Goal: Transaction & Acquisition: Purchase product/service

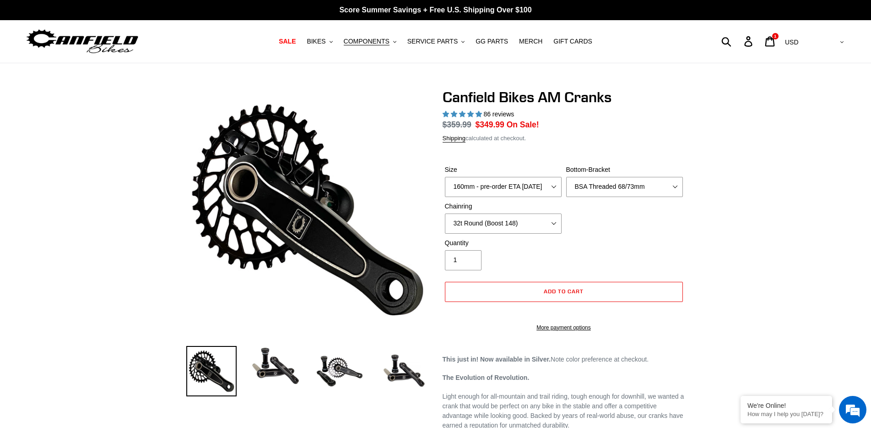
select select "highest-rating"
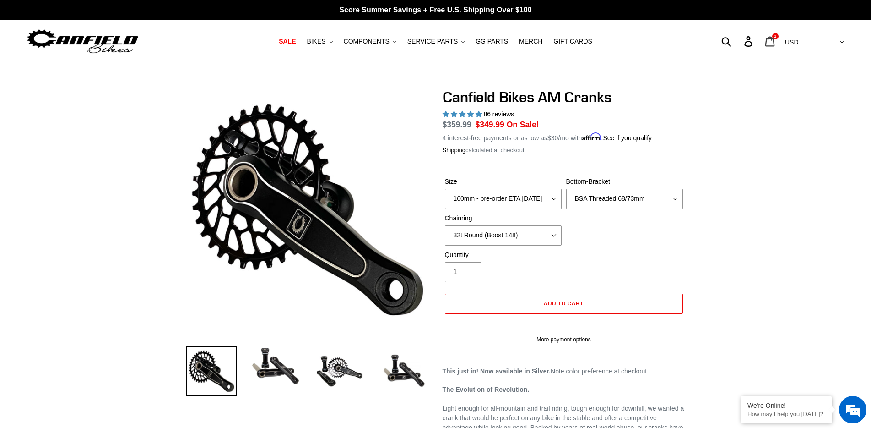
click at [775, 37] on icon at bounding box center [770, 41] width 10 height 11
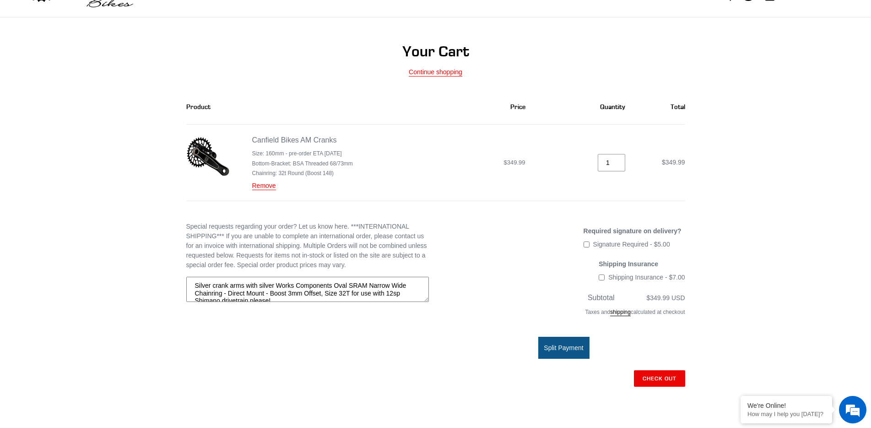
drag, startPoint x: 275, startPoint y: 300, endPoint x: 190, endPoint y: 282, distance: 86.6
click at [190, 282] on textarea "Silver crank arms with silver Works Components Oval SRAM Narrow Wide Chainring …" at bounding box center [307, 290] width 243 height 26
